Goal: Task Accomplishment & Management: Use online tool/utility

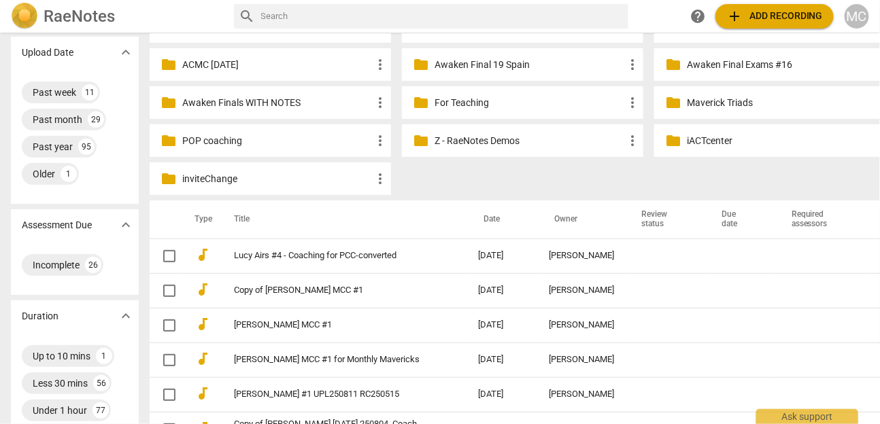
scroll to position [128, 0]
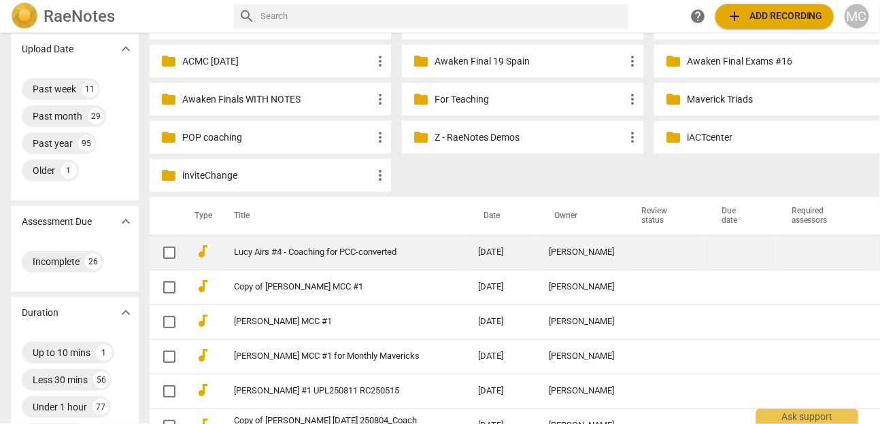
click at [302, 259] on td "Lucy Airs #4 - Coaching for PCC-converted" at bounding box center [342, 252] width 249 height 35
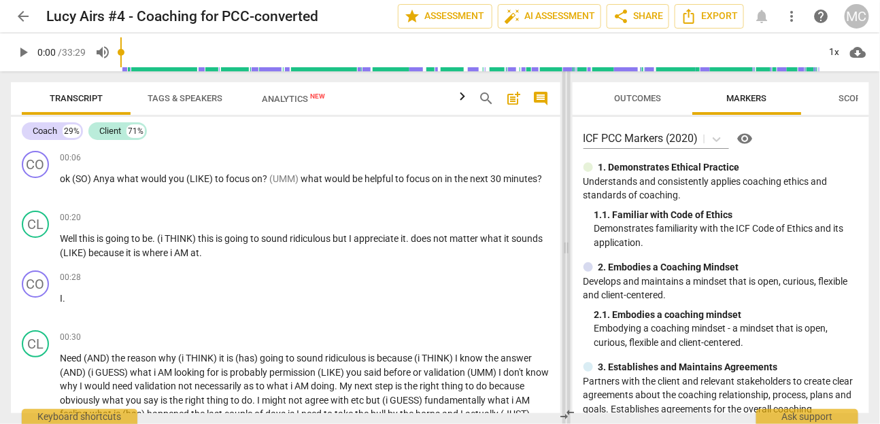
drag, startPoint x: 440, startPoint y: 234, endPoint x: 567, endPoint y: 230, distance: 127.2
click at [567, 230] on span at bounding box center [566, 247] width 8 height 353
click at [479, 96] on span "search" at bounding box center [487, 98] width 16 height 16
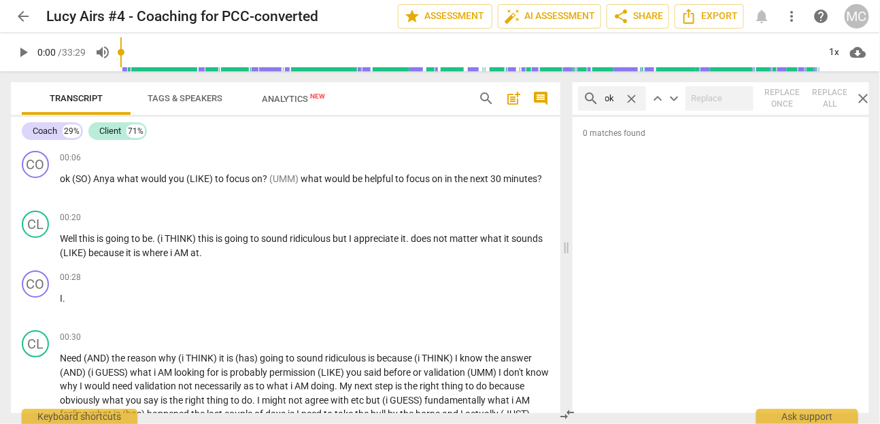
type input "ok"
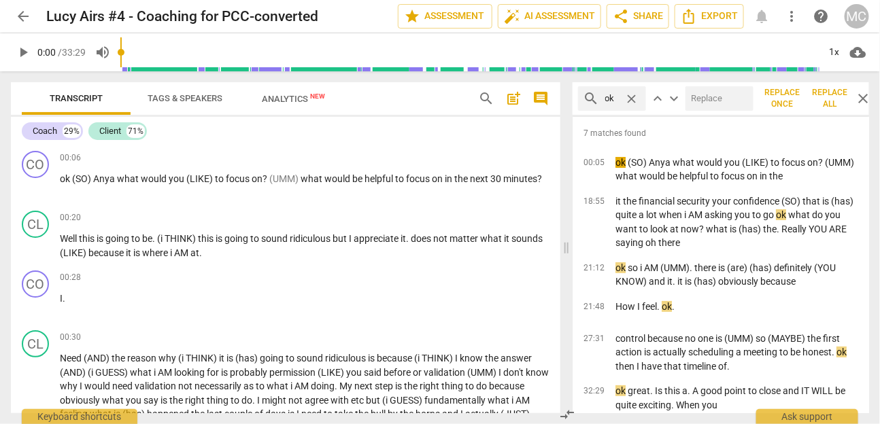
click at [708, 107] on input "text" at bounding box center [716, 99] width 63 height 22
type input "OK"
click at [822, 104] on span "Replace all" at bounding box center [830, 98] width 34 height 23
click at [742, 96] on span "close" at bounding box center [739, 99] width 14 height 14
click at [630, 99] on span "close" at bounding box center [632, 99] width 14 height 14
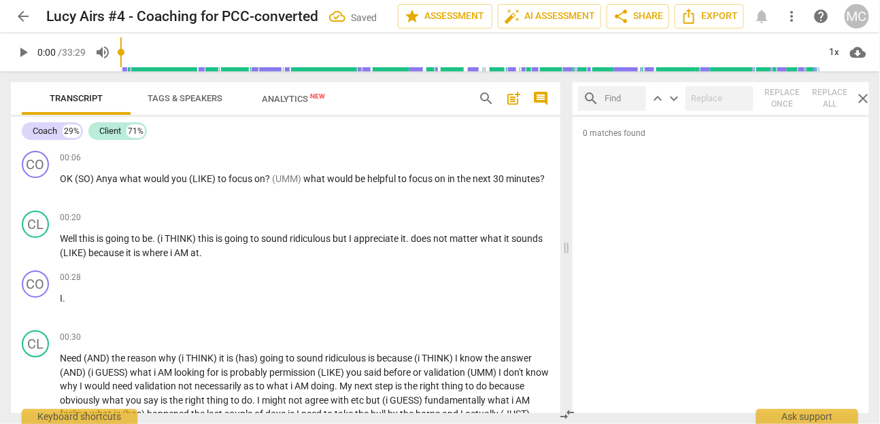
click at [601, 103] on div "search" at bounding box center [612, 98] width 68 height 24
click at [612, 91] on input "text" at bounding box center [622, 99] width 35 height 22
type input "(so)"
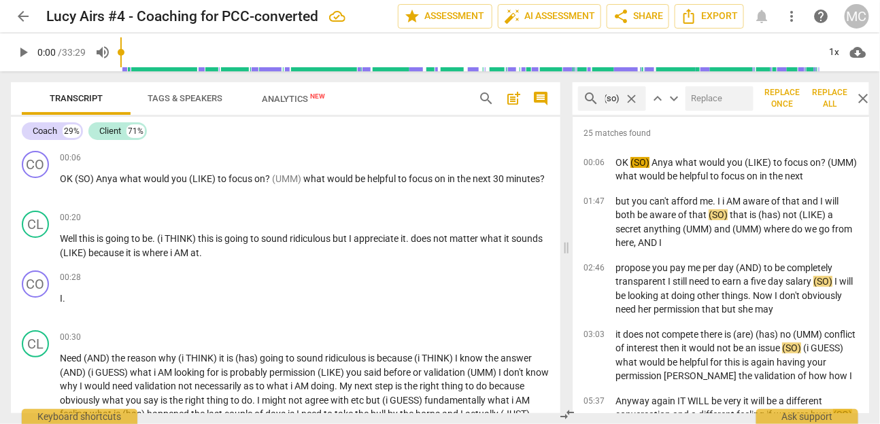
scroll to position [0, 0]
click at [709, 99] on input "text" at bounding box center [716, 99] width 63 height 22
type input "(so)"
click at [834, 99] on span "Replace all" at bounding box center [830, 98] width 34 height 23
click at [738, 97] on span "close" at bounding box center [739, 99] width 14 height 14
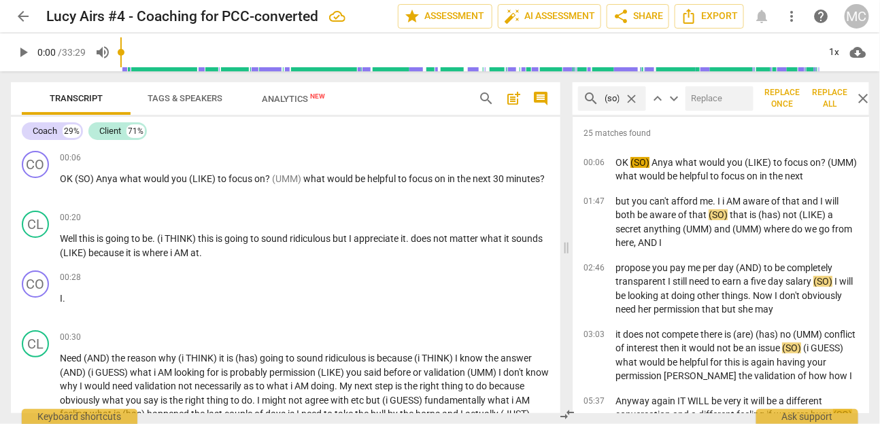
click at [649, 98] on span "keyboard_arrow_up" at bounding box center [657, 98] width 16 height 16
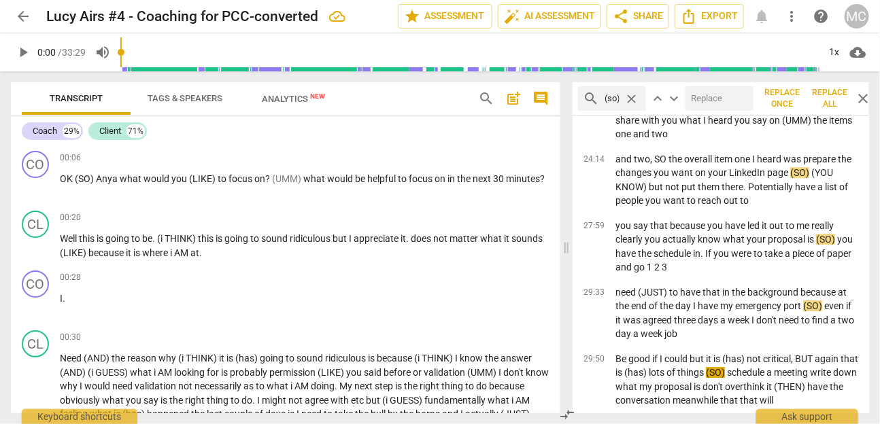
scroll to position [1289, 0]
click at [629, 96] on span "close" at bounding box center [632, 99] width 14 height 14
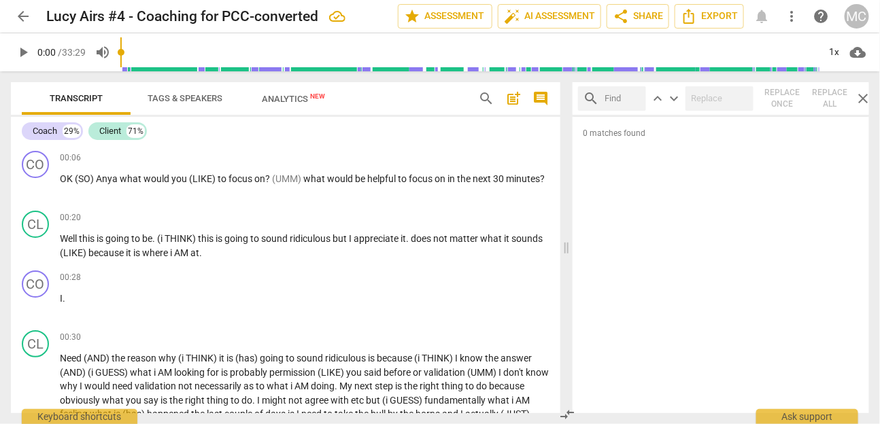
scroll to position [0, 0]
click at [616, 96] on input "text" at bounding box center [622, 99] width 35 height 22
type input "(so)"
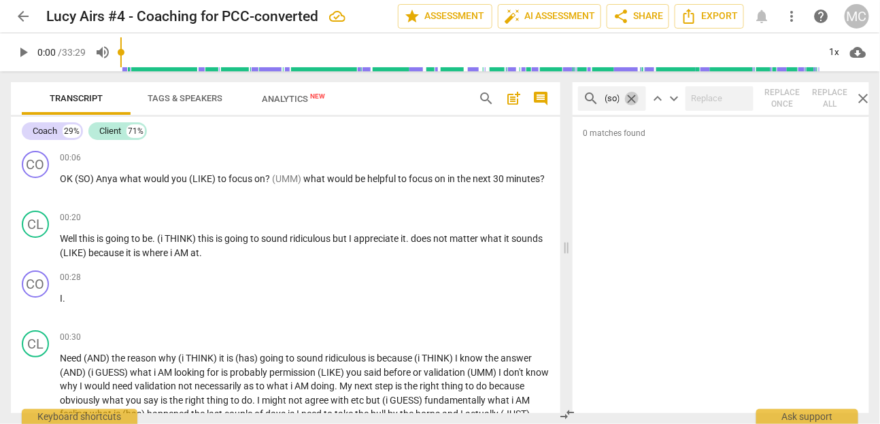
click button "close" at bounding box center [632, 99] width 14 height 14
click at [622, 93] on input "text" at bounding box center [622, 99] width 35 height 22
type input "(so)"
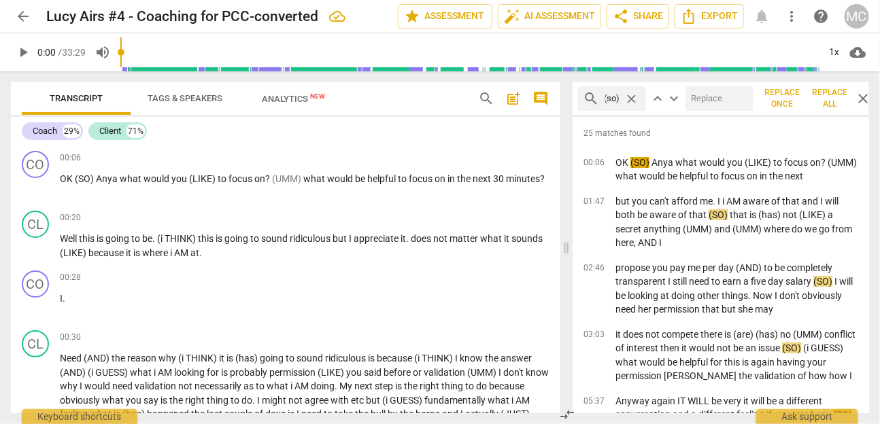
click at [699, 99] on input "text" at bounding box center [716, 99] width 63 height 22
type input "- (so)"
click at [829, 82] on div "search (so) close keyboard_arrow_up keyboard_arrow_down - (so) close Replace on…" at bounding box center [725, 98] width 307 height 33
click at [825, 94] on span "Replace all" at bounding box center [830, 98] width 34 height 23
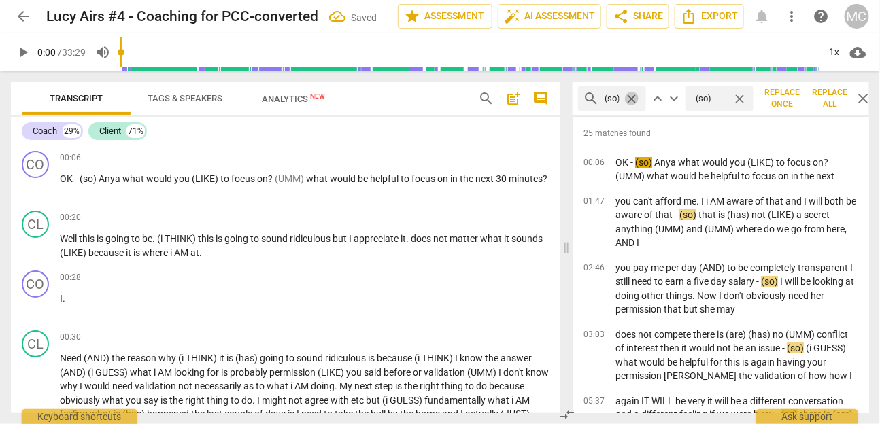
click at [625, 92] on span "close" at bounding box center [632, 99] width 14 height 14
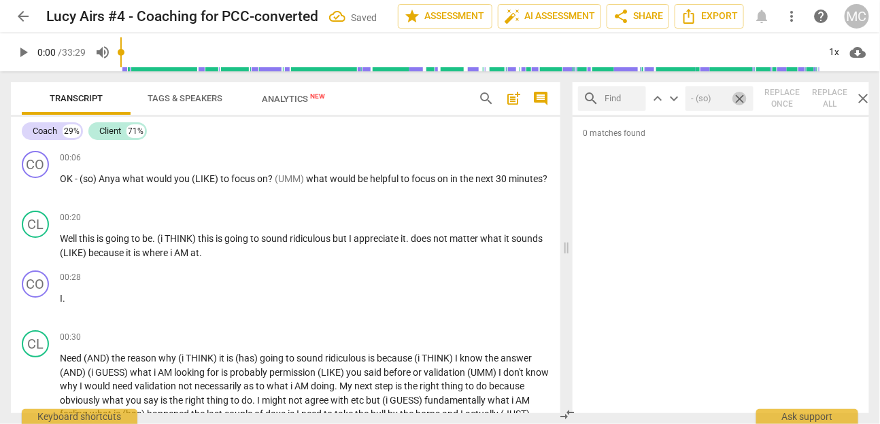
click at [743, 98] on span "close" at bounding box center [739, 99] width 14 height 14
click at [610, 103] on input "text" at bounding box center [622, 99] width 35 height 22
type input "(like)"
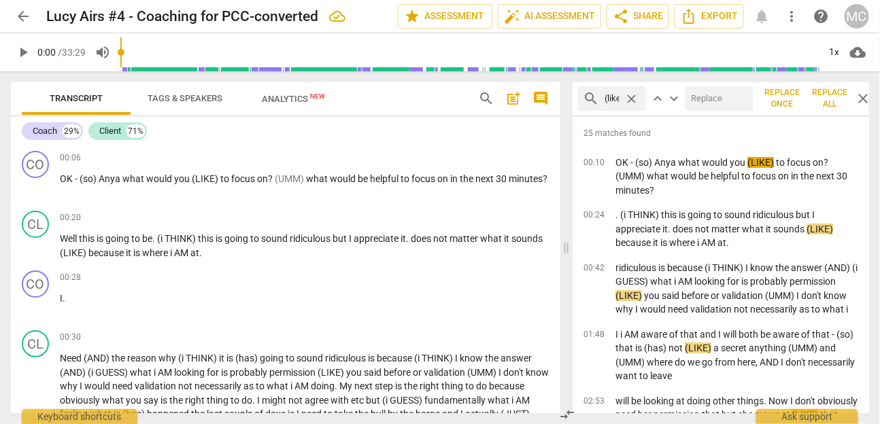
click at [716, 97] on input "text" at bounding box center [716, 99] width 63 height 22
type input "l"
type input "- (like)"
click at [823, 97] on span "Replace all" at bounding box center [830, 98] width 34 height 23
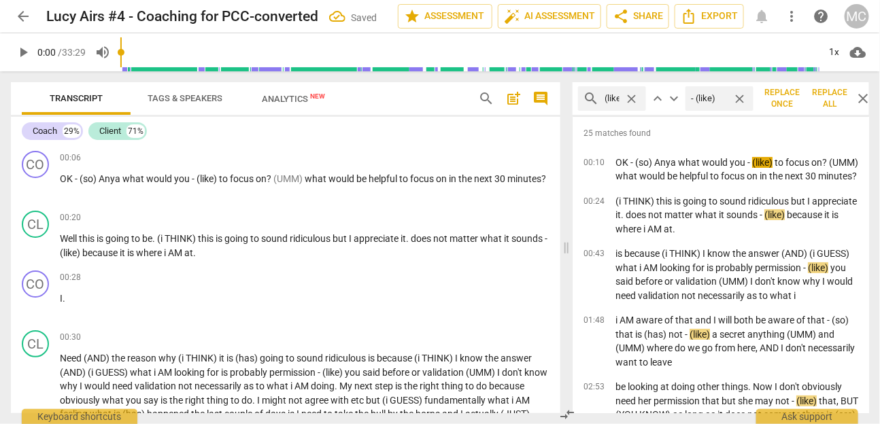
click at [744, 104] on span "close" at bounding box center [739, 99] width 14 height 14
click at [633, 97] on span "close" at bounding box center [632, 99] width 14 height 14
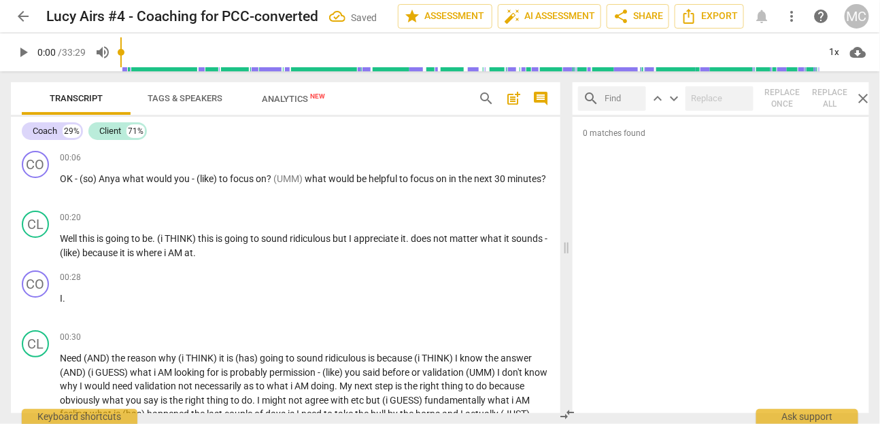
click at [619, 99] on input "text" at bounding box center [622, 99] width 35 height 22
type input "u"
type input "(umm)"
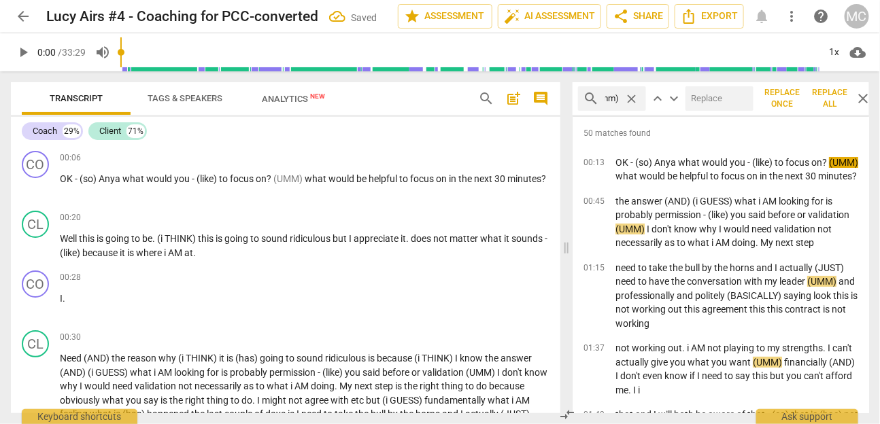
click at [695, 102] on input "text" at bounding box center [716, 99] width 63 height 22
type input "- (umm)"
click at [823, 99] on span "Replace all" at bounding box center [830, 98] width 34 height 23
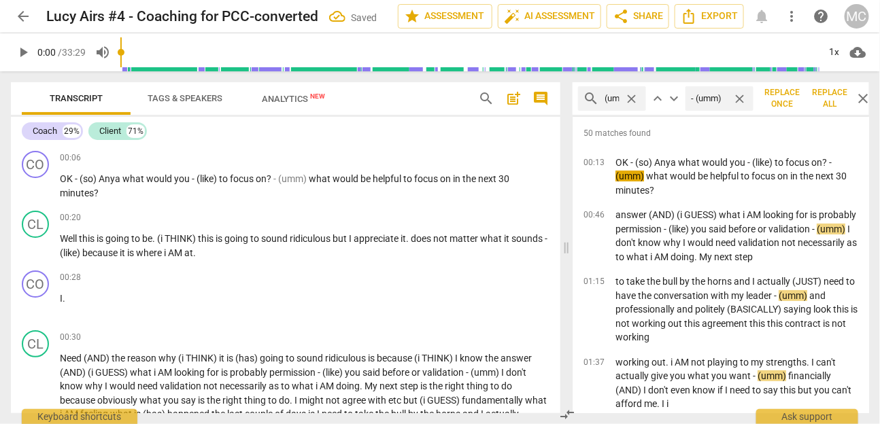
click at [628, 99] on span "close" at bounding box center [632, 99] width 14 height 14
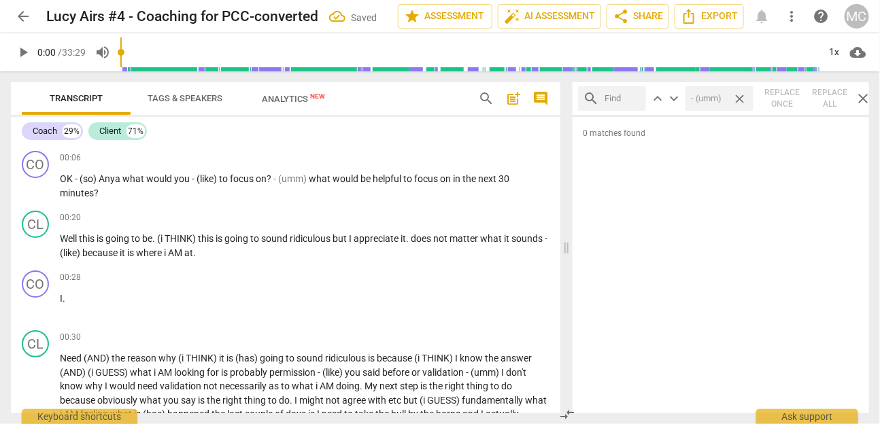
click at [745, 105] on span "close" at bounding box center [739, 99] width 14 height 14
click at [623, 101] on input "text" at bounding box center [622, 99] width 35 height 22
type input "(I think)"
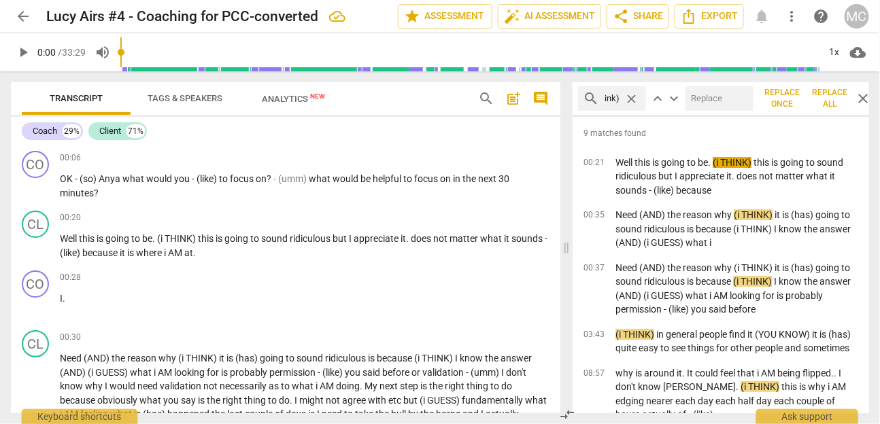
click at [702, 102] on input "text" at bounding box center [716, 99] width 63 height 22
type input "- (I think)"
click at [823, 90] on span "Replace all" at bounding box center [830, 98] width 34 height 23
click at [737, 99] on span "close" at bounding box center [739, 99] width 14 height 14
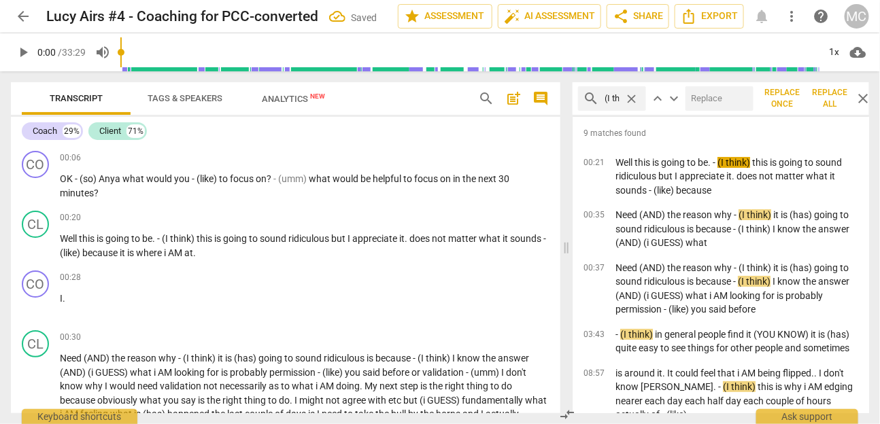
click at [636, 99] on span "close" at bounding box center [632, 99] width 14 height 14
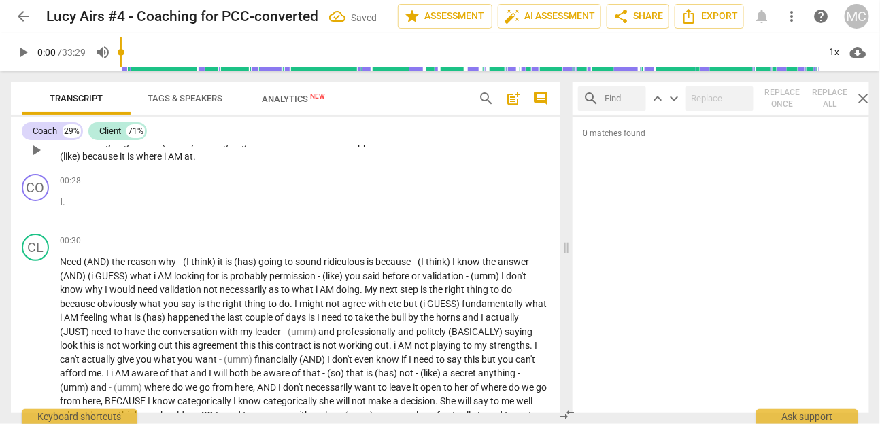
scroll to position [98, 0]
click at [606, 105] on input "text" at bounding box center [622, 99] width 35 height 22
type input "I"
type input "(I guess)"
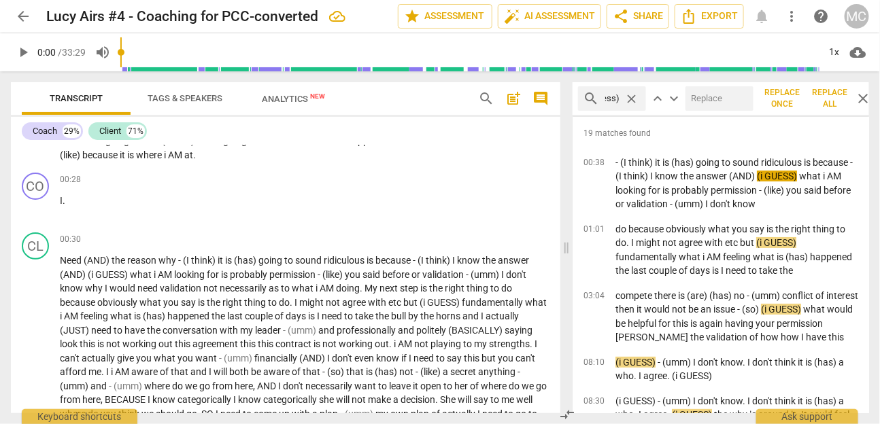
click at [714, 100] on input "text" at bounding box center [716, 99] width 63 height 22
type input "- (I guess)"
click at [821, 99] on span "Replace all" at bounding box center [830, 98] width 34 height 23
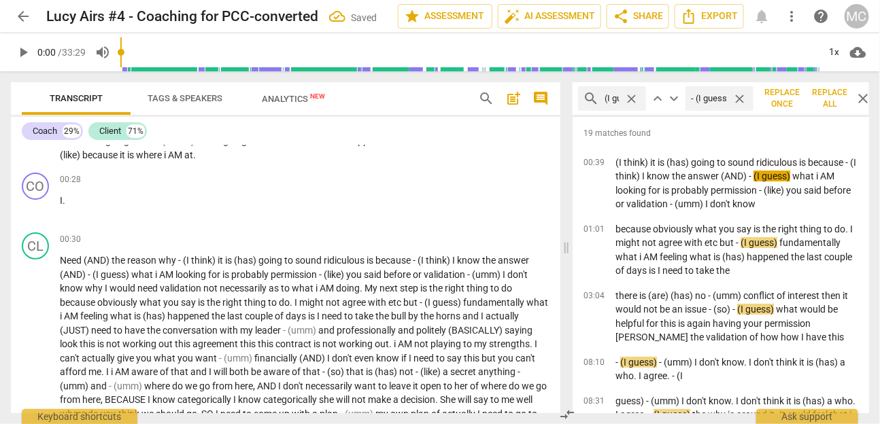
click at [739, 96] on span "close" at bounding box center [739, 99] width 14 height 14
click at [629, 96] on span "close" at bounding box center [632, 99] width 14 height 14
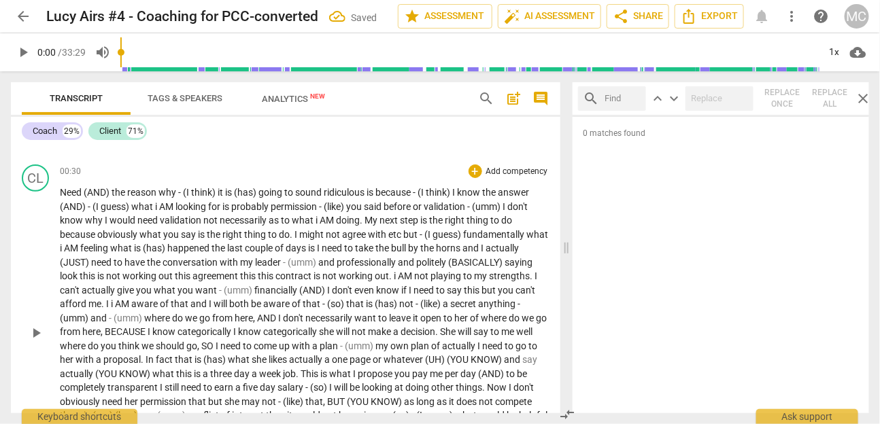
scroll to position [167, 0]
click at [602, 92] on div "search" at bounding box center [612, 98] width 68 height 24
click at [615, 99] on input "text" at bounding box center [622, 99] width 35 height 22
type input "(and)"
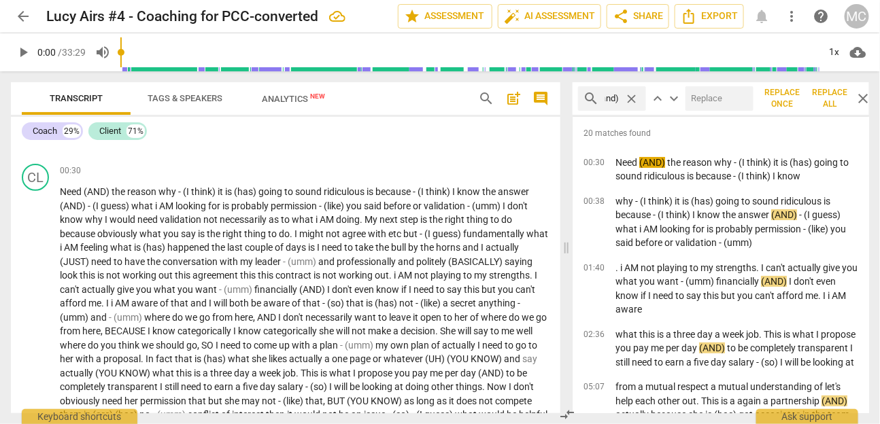
click at [716, 96] on input "text" at bounding box center [716, 99] width 63 height 22
type input "- (and)"
click at [830, 100] on span "Replace all" at bounding box center [830, 98] width 34 height 23
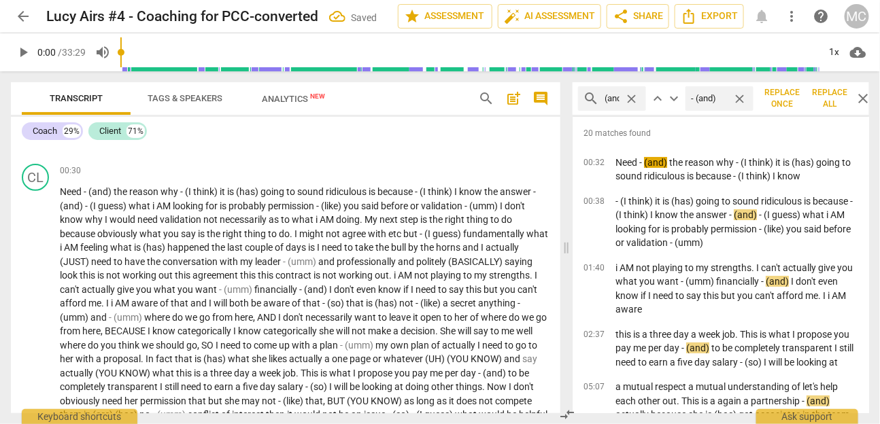
click at [738, 99] on span "close" at bounding box center [739, 99] width 14 height 14
click at [631, 99] on span "close" at bounding box center [632, 99] width 14 height 14
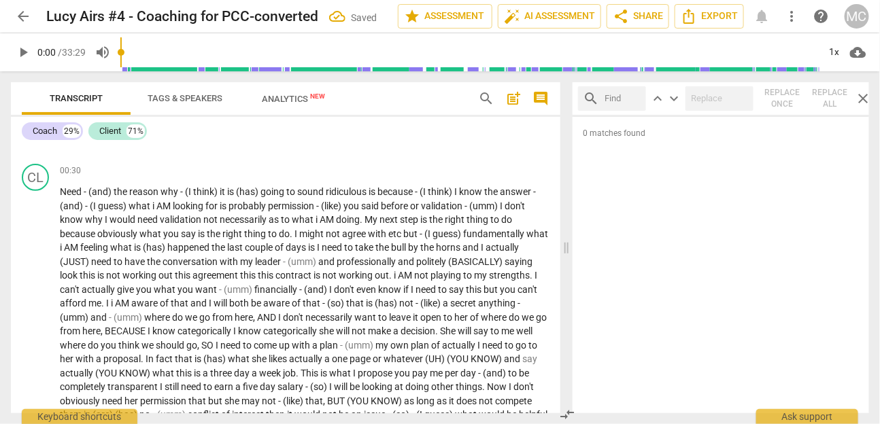
click at [614, 95] on input "text" at bounding box center [622, 99] width 35 height 22
type input "I am"
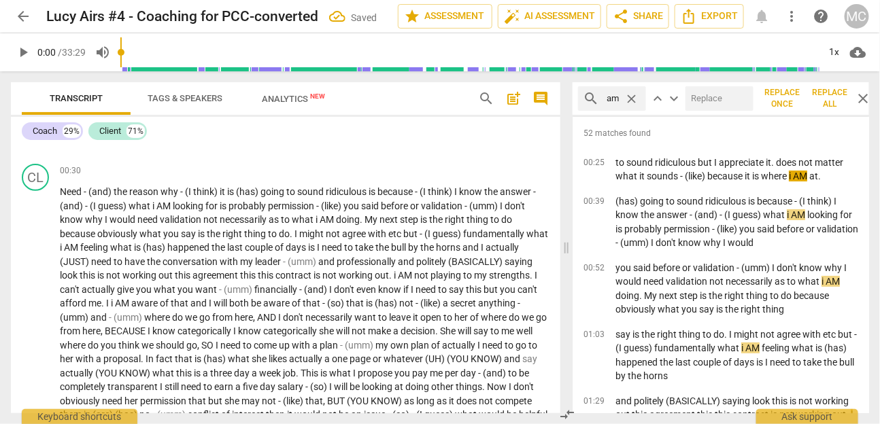
click at [714, 99] on input "text" at bounding box center [716, 99] width 63 height 22
type input "- I am"
click at [837, 97] on span "Replace all" at bounding box center [830, 98] width 34 height 23
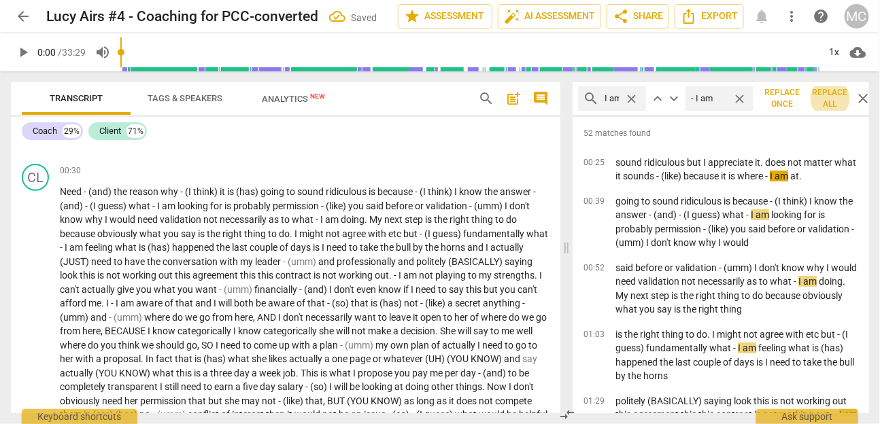
click at [742, 101] on span "close" at bounding box center [739, 99] width 14 height 14
click at [627, 98] on span "close" at bounding box center [632, 99] width 14 height 14
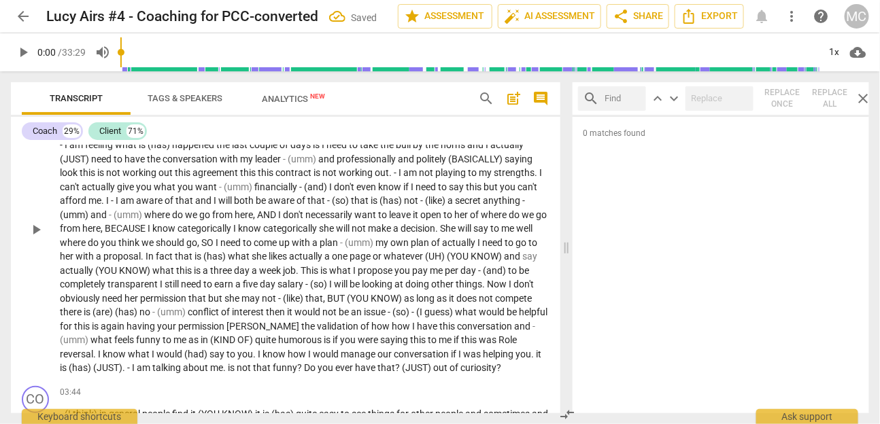
scroll to position [269, 0]
click at [614, 105] on input "text" at bounding box center [622, 99] width 35 height 22
type input "but"
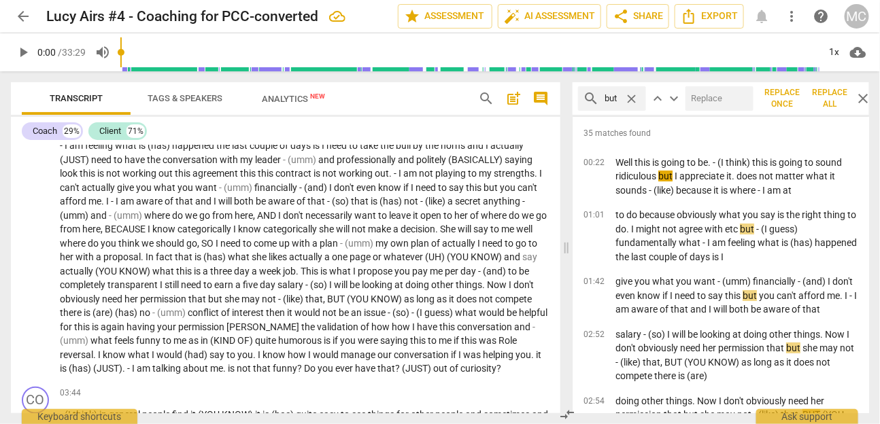
click at [696, 98] on input "text" at bounding box center [716, 99] width 63 height 22
type input "- but"
click at [816, 101] on span "Replace all" at bounding box center [830, 98] width 34 height 23
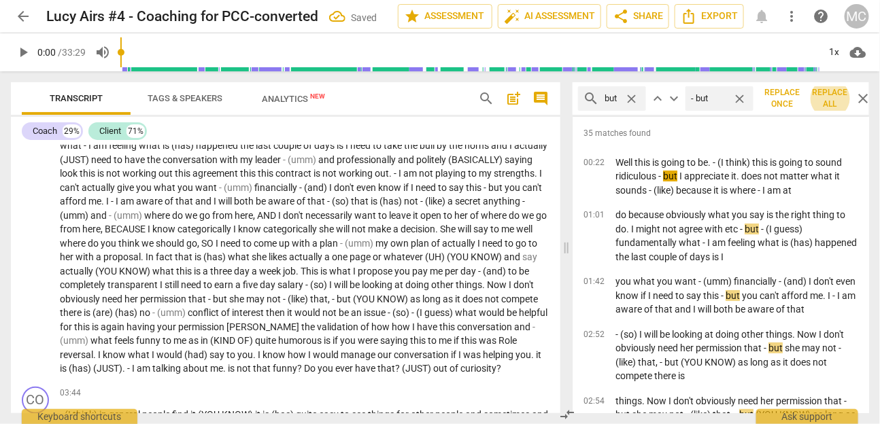
click at [733, 95] on span "close" at bounding box center [739, 99] width 14 height 14
click at [630, 101] on span "close" at bounding box center [632, 99] width 14 height 14
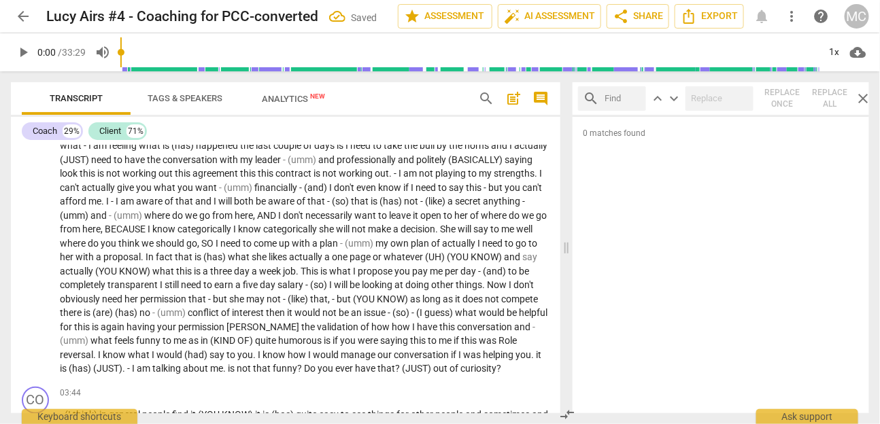
click at [621, 101] on input "text" at bounding box center [622, 99] width 35 height 22
type input "because"
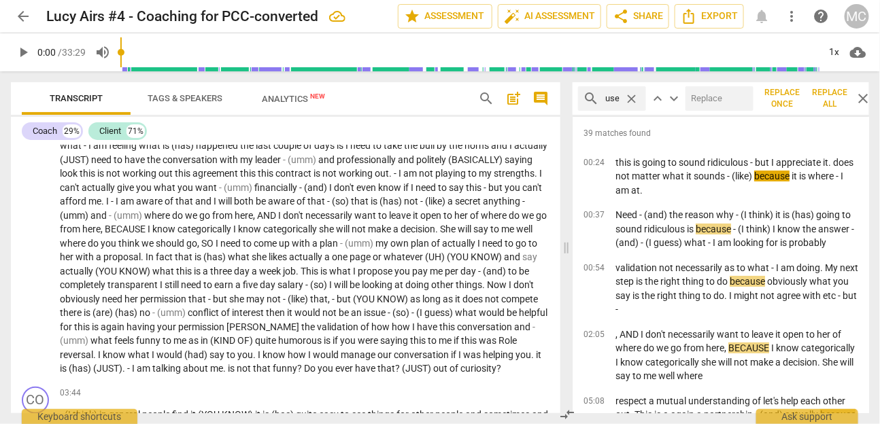
click at [721, 101] on input "text" at bounding box center [716, 99] width 63 height 22
type input "- because"
click at [822, 104] on span "Replace all" at bounding box center [830, 98] width 34 height 23
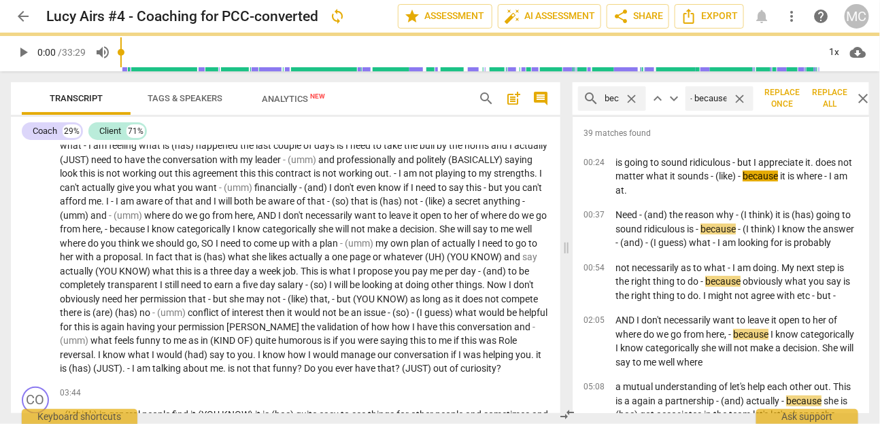
scroll to position [0, 0]
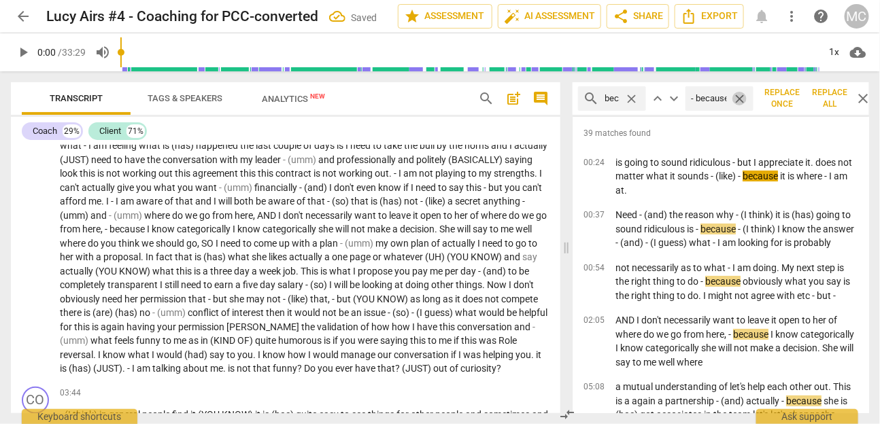
click at [742, 94] on span "close" at bounding box center [739, 99] width 14 height 14
click at [629, 98] on span "close" at bounding box center [632, 99] width 14 height 14
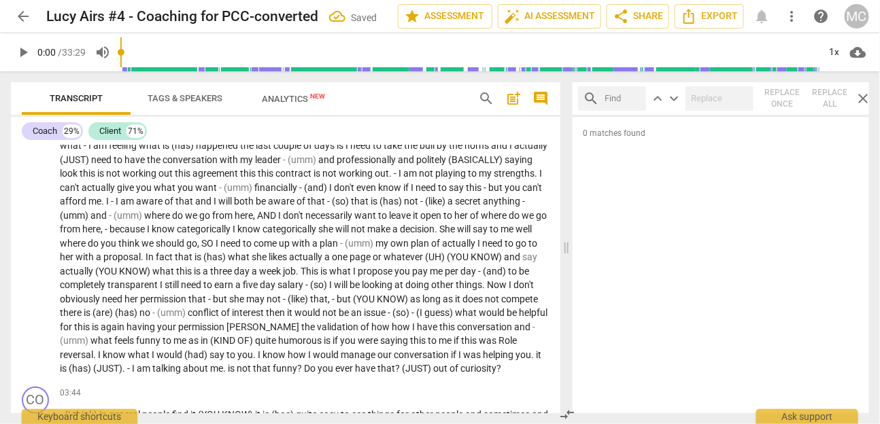
click at [610, 98] on input "text" at bounding box center [622, 99] width 35 height 22
type input "(kind of)"
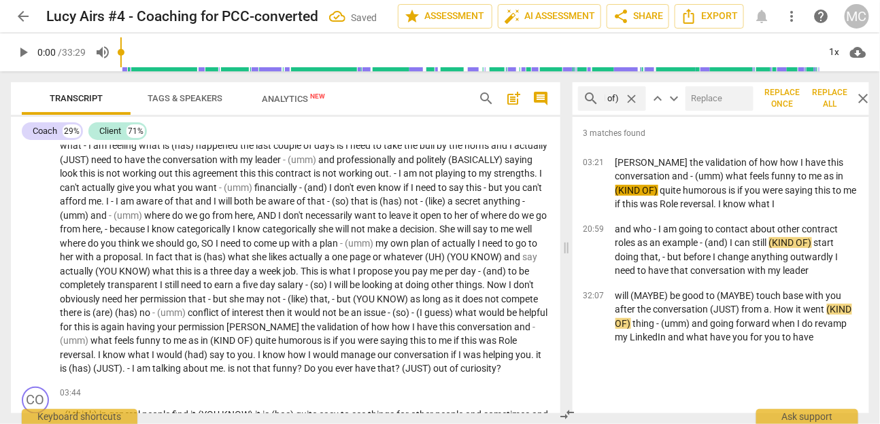
click at [704, 94] on input "text" at bounding box center [716, 99] width 63 height 22
type input "- (kind of)"
click at [822, 99] on span "Replace all" at bounding box center [830, 98] width 34 height 23
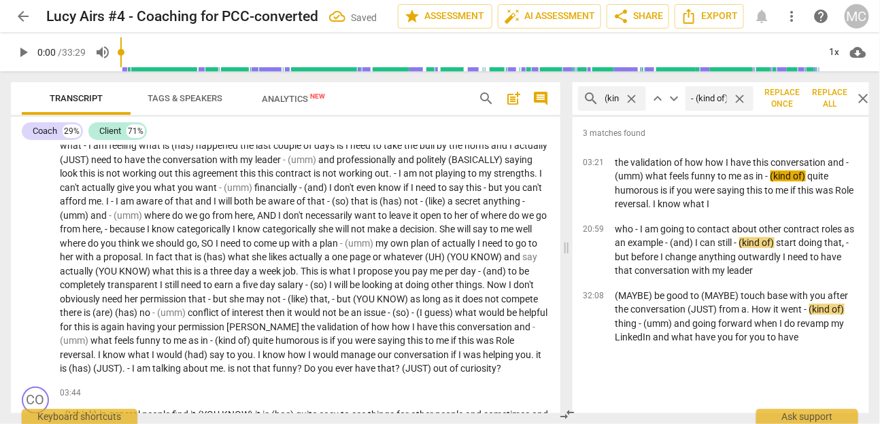
click at [744, 95] on span "close" at bounding box center [739, 99] width 14 height 14
click at [636, 98] on span "close" at bounding box center [632, 99] width 14 height 14
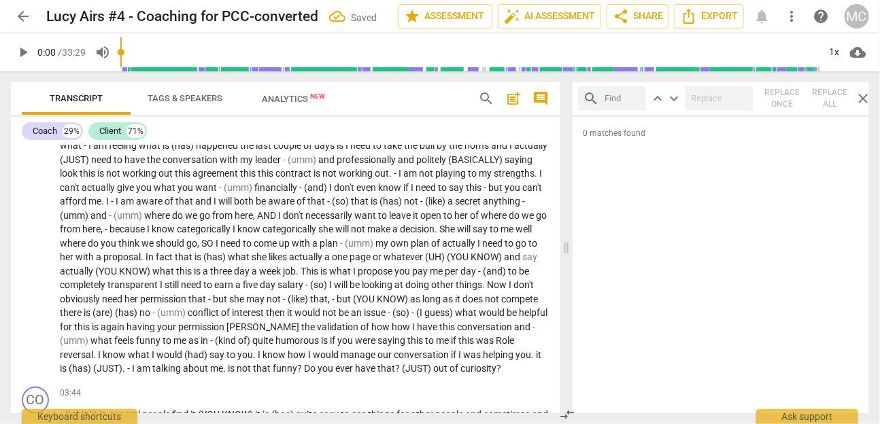
click at [627, 98] on input "text" at bounding box center [622, 99] width 35 height 22
type input "(you know)"
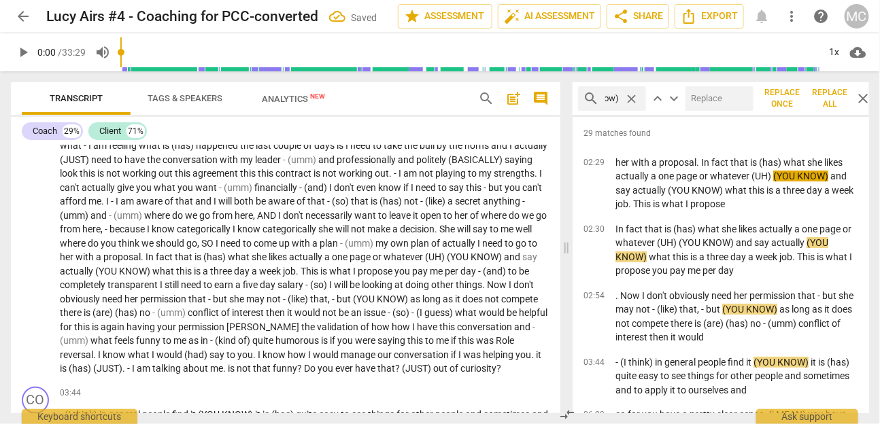
click at [727, 95] on input "text" at bounding box center [716, 99] width 63 height 22
type input "- (you know)"
click at [825, 101] on span "Replace all" at bounding box center [830, 98] width 34 height 23
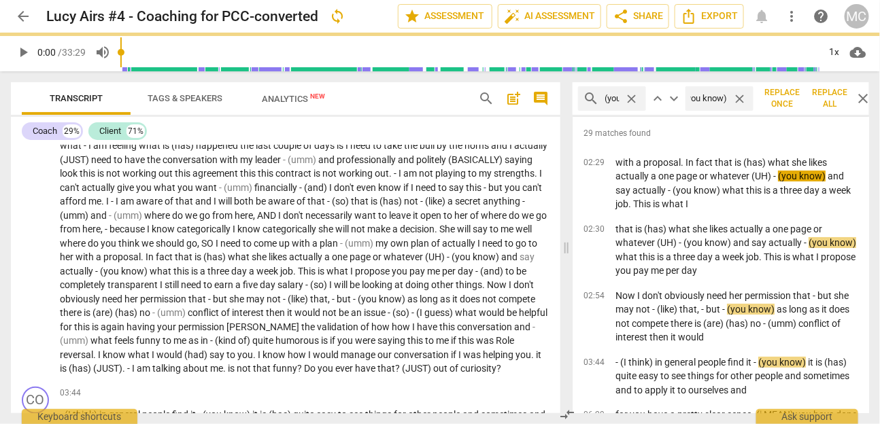
scroll to position [0, 0]
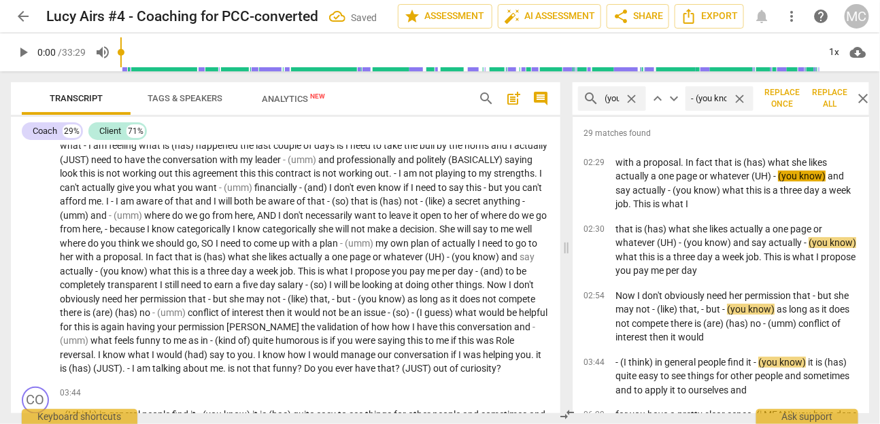
click at [742, 103] on span "close" at bounding box center [739, 99] width 14 height 14
click at [631, 97] on span "close" at bounding box center [632, 99] width 14 height 14
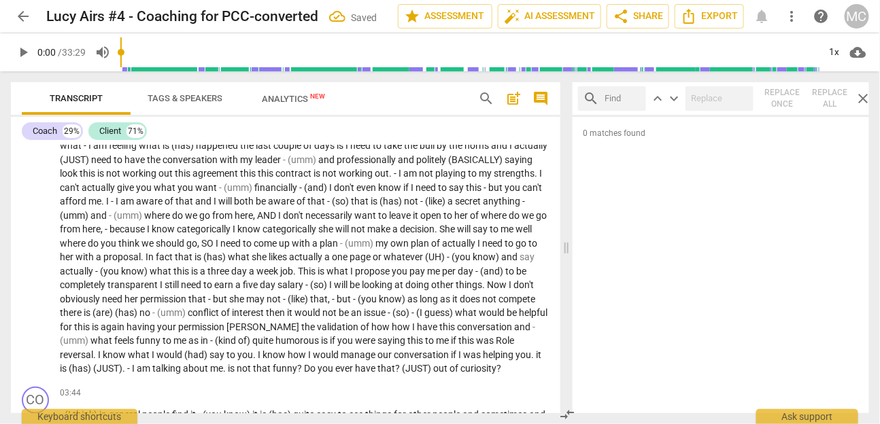
click at [623, 103] on input "text" at bounding box center [622, 99] width 35 height 22
type input "(just)"
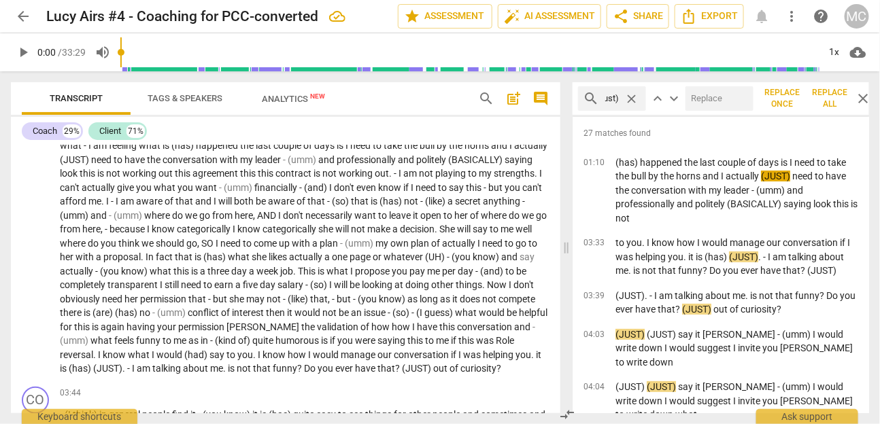
click at [715, 101] on input "text" at bounding box center [716, 99] width 63 height 22
type input "- (just)"
click at [836, 89] on span "Replace all" at bounding box center [830, 98] width 34 height 23
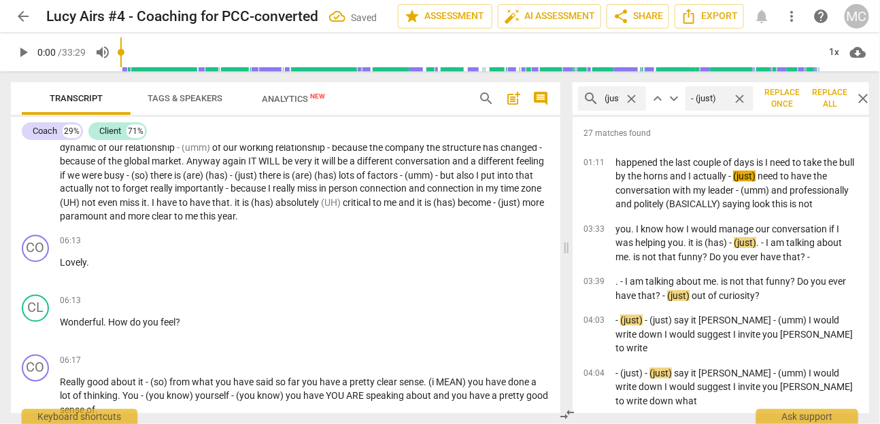
scroll to position [769, 0]
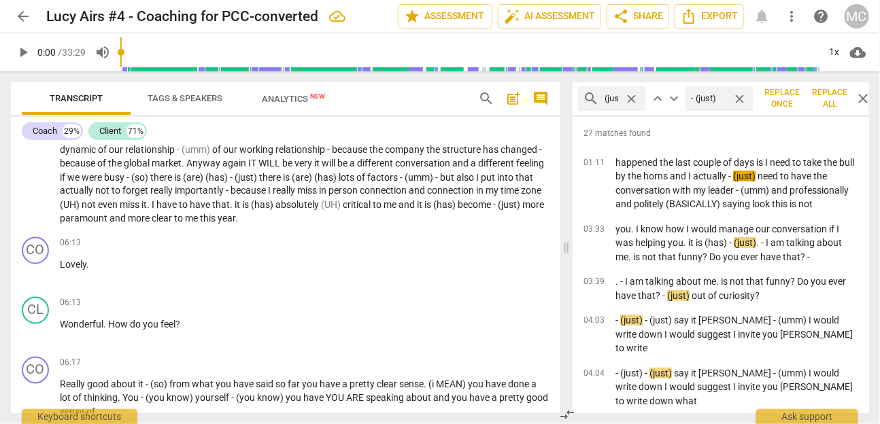
click at [634, 100] on span "close" at bounding box center [632, 99] width 14 height 14
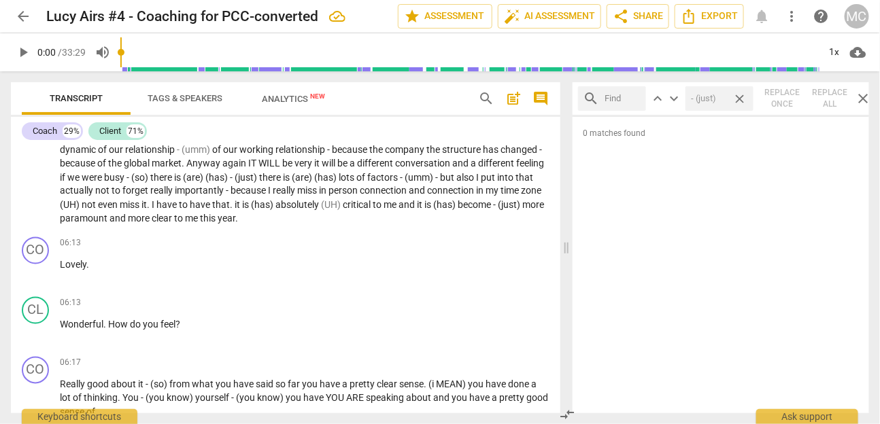
click at [748, 94] on div "close" at bounding box center [742, 99] width 21 height 14
click at [746, 94] on span "close" at bounding box center [739, 99] width 14 height 14
click at [867, 97] on span "close" at bounding box center [863, 98] width 16 height 16
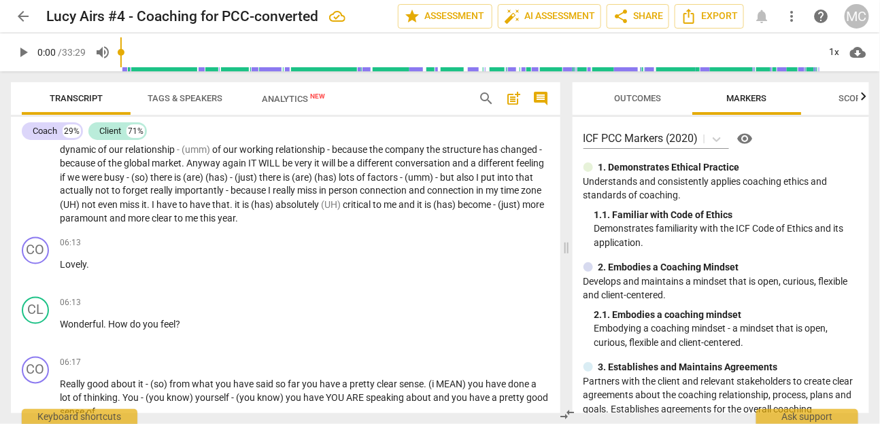
click at [544, 96] on span "comment" at bounding box center [541, 98] width 16 height 16
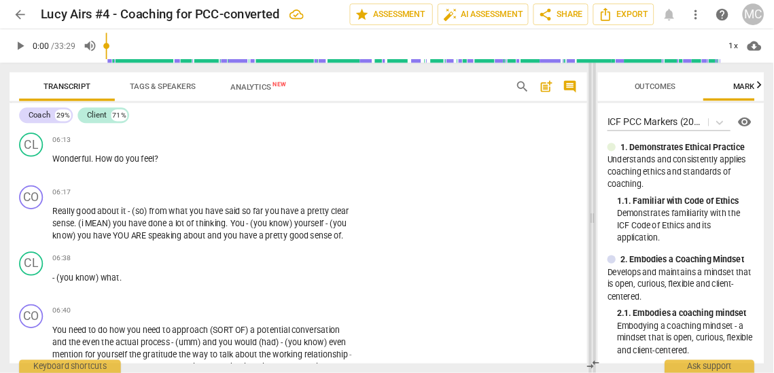
scroll to position [965, 0]
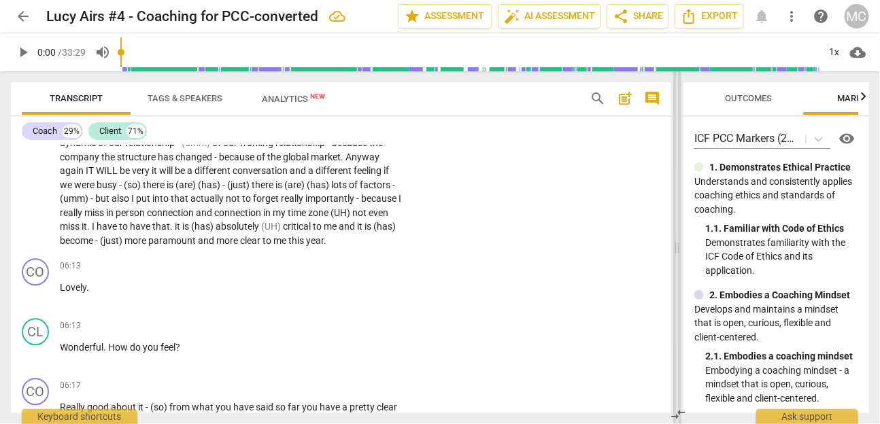
drag, startPoint x: 530, startPoint y: 248, endPoint x: 675, endPoint y: 237, distance: 145.9
click at [675, 237] on span at bounding box center [677, 247] width 8 height 353
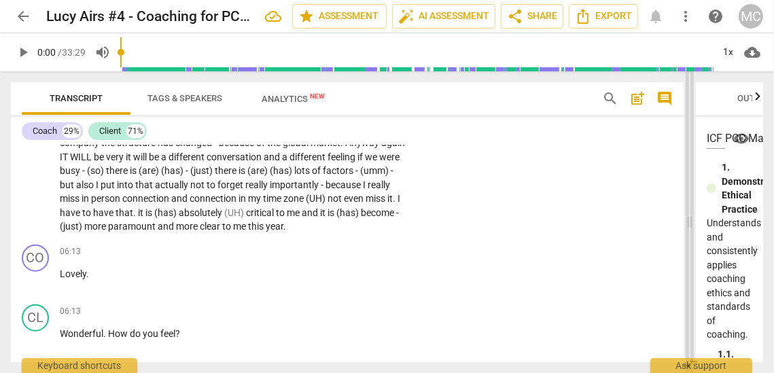
scroll to position [825, 0]
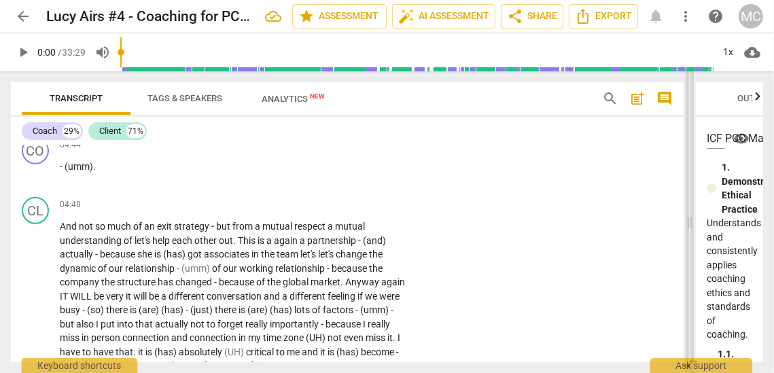
drag, startPoint x: 571, startPoint y: 222, endPoint x: 689, endPoint y: 227, distance: 118.4
click at [689, 227] on span at bounding box center [690, 222] width 8 height 302
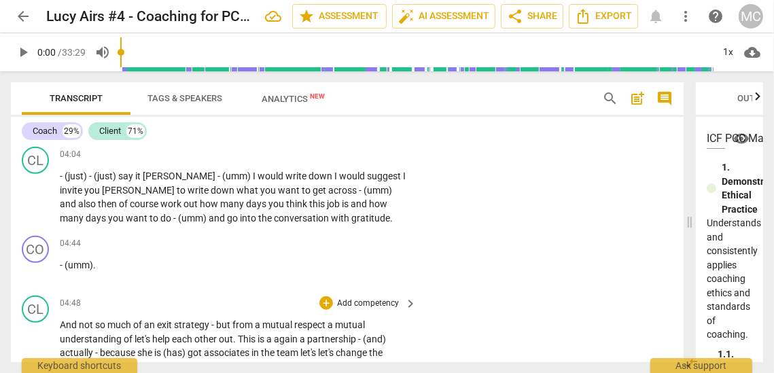
scroll to position [725, 0]
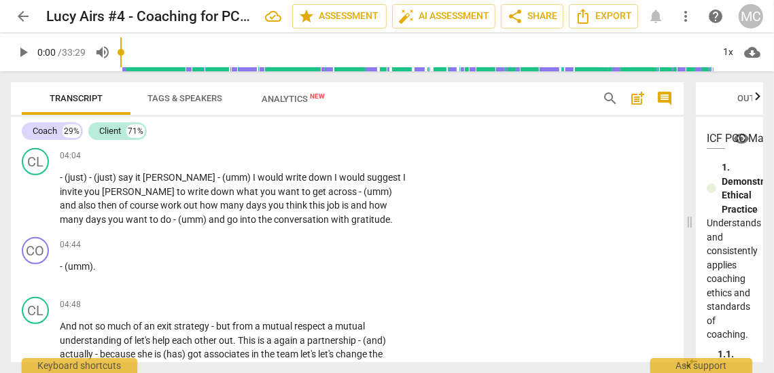
click at [266, 101] on span "Analytics New" at bounding box center [293, 99] width 63 height 10
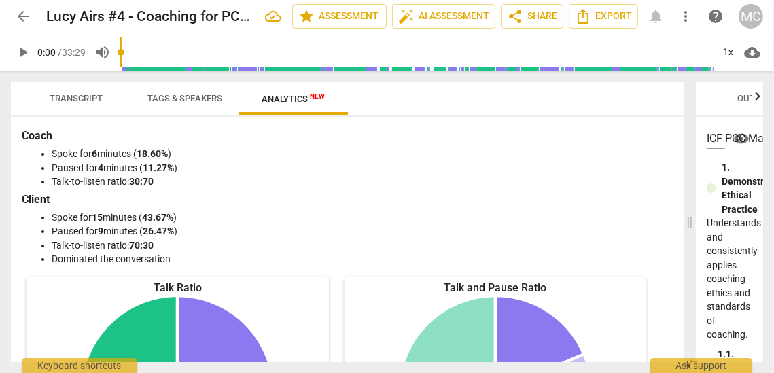
click at [207, 101] on span "Tags & Speakers" at bounding box center [185, 98] width 75 height 10
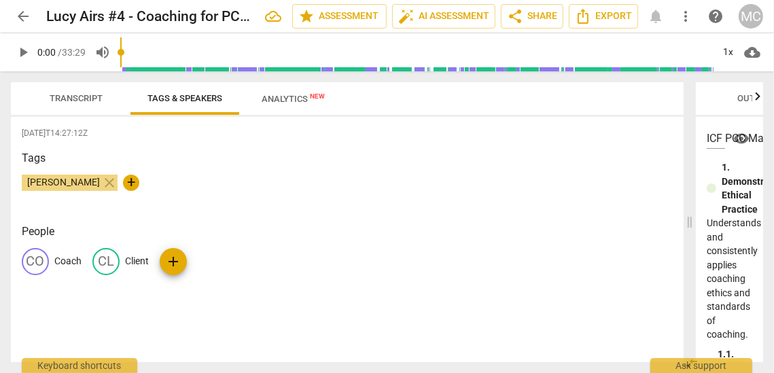
click at [70, 271] on div "CO Coach" at bounding box center [52, 261] width 60 height 27
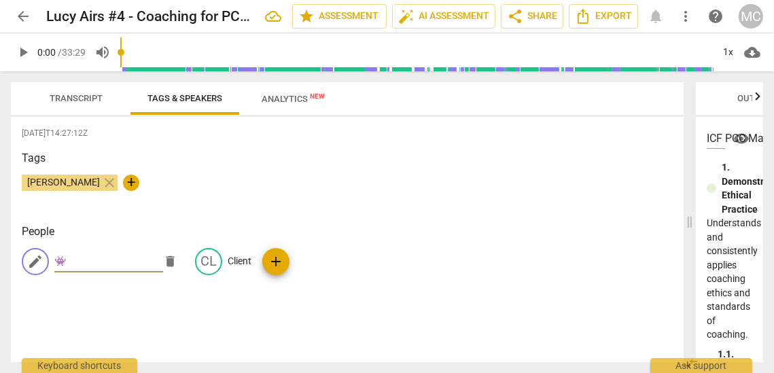
type input "👾"
click at [307, 197] on div "[PERSON_NAME] close +" at bounding box center [347, 188] width 651 height 27
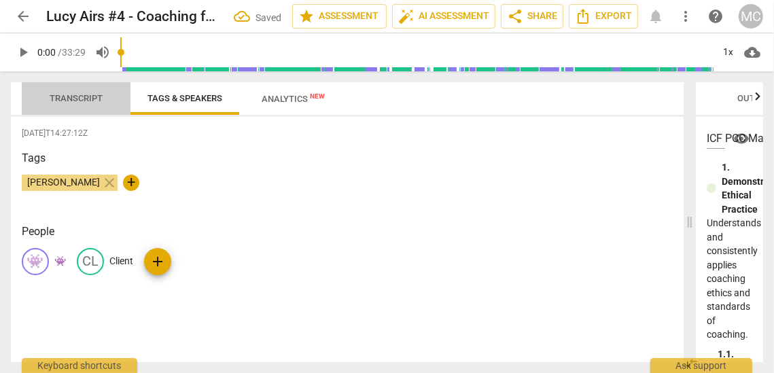
click at [90, 97] on span "Transcript" at bounding box center [76, 98] width 53 height 10
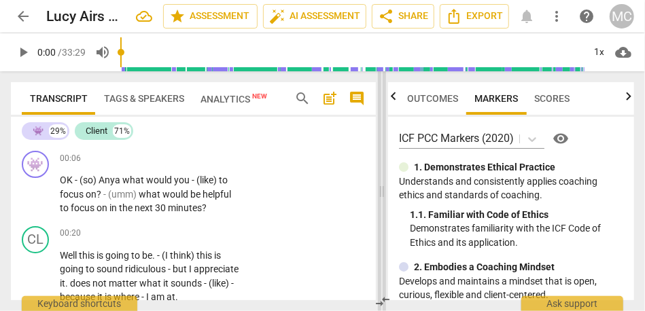
scroll to position [0, 0]
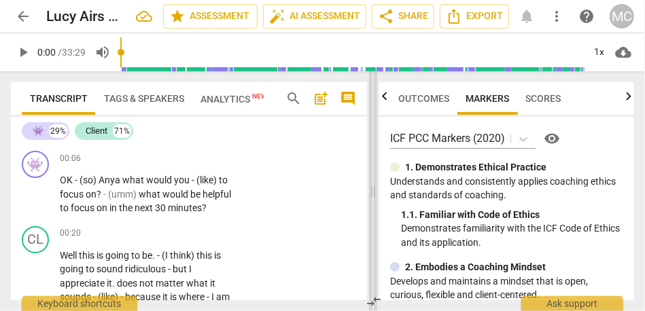
drag, startPoint x: 562, startPoint y: 190, endPoint x: 374, endPoint y: 188, distance: 188.3
click at [374, 188] on span at bounding box center [373, 191] width 8 height 240
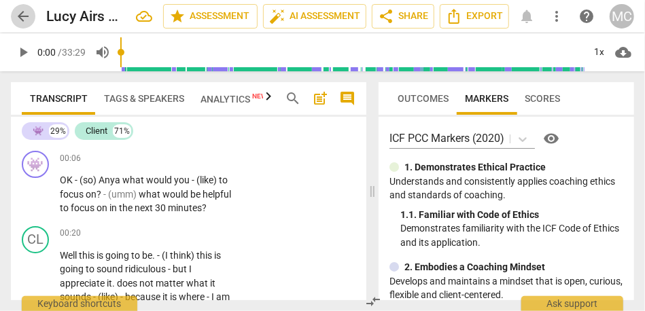
click at [27, 18] on span "arrow_back" at bounding box center [23, 16] width 16 height 16
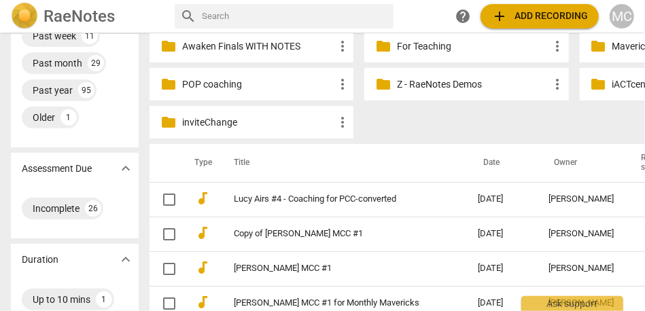
scroll to position [184, 0]
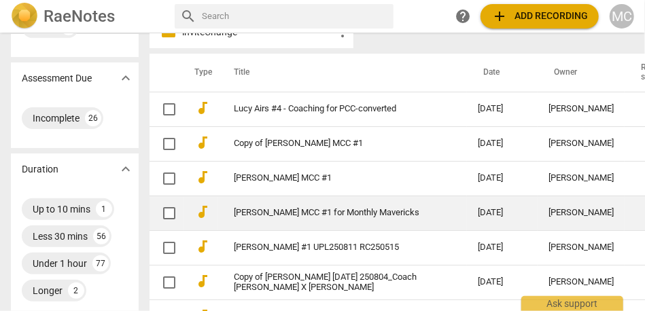
scroll to position [269, 0]
